Goal: Information Seeking & Learning: Learn about a topic

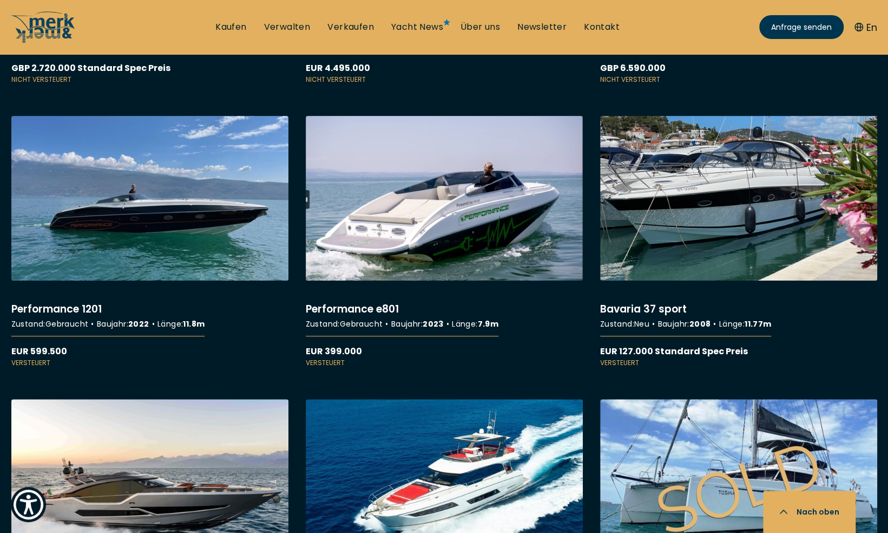
scroll to position [5522, 0]
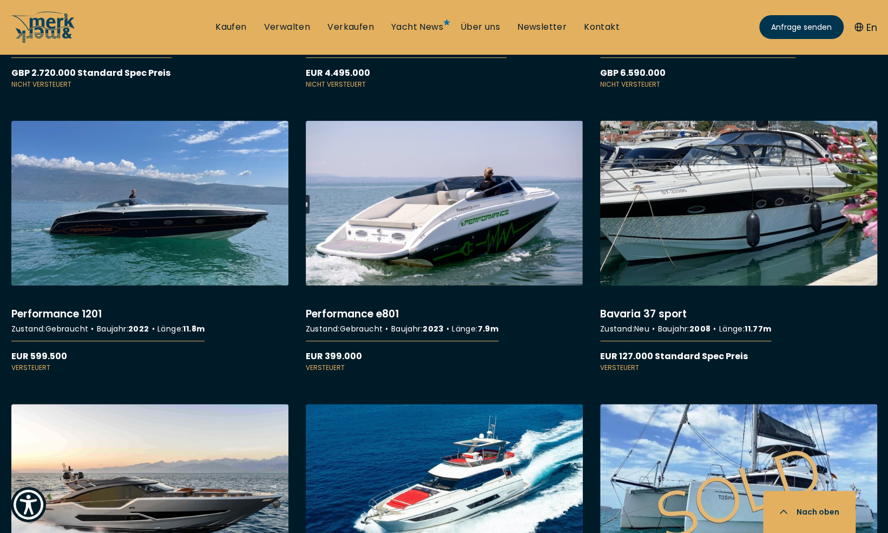
click at [662, 204] on link "More details about Bavaria 37 sport" at bounding box center [738, 247] width 277 height 252
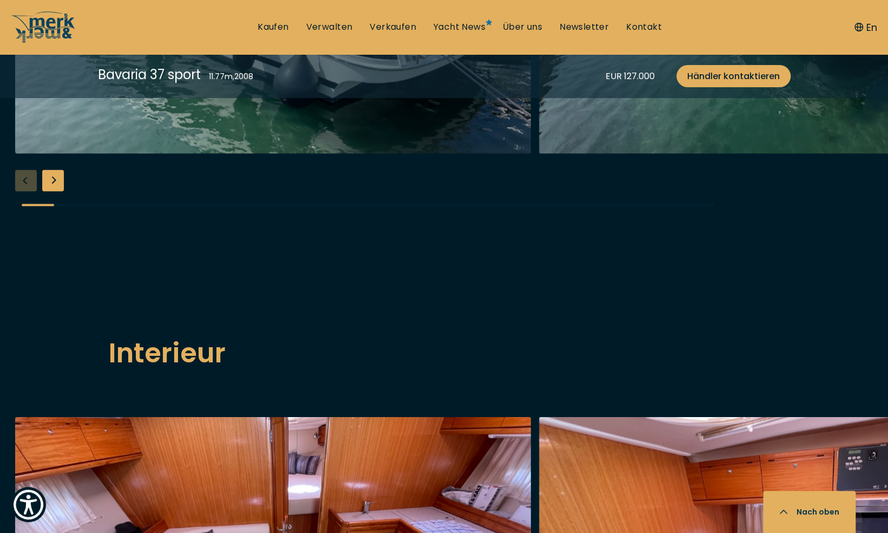
scroll to position [1137, 0]
